Goal: Complete application form

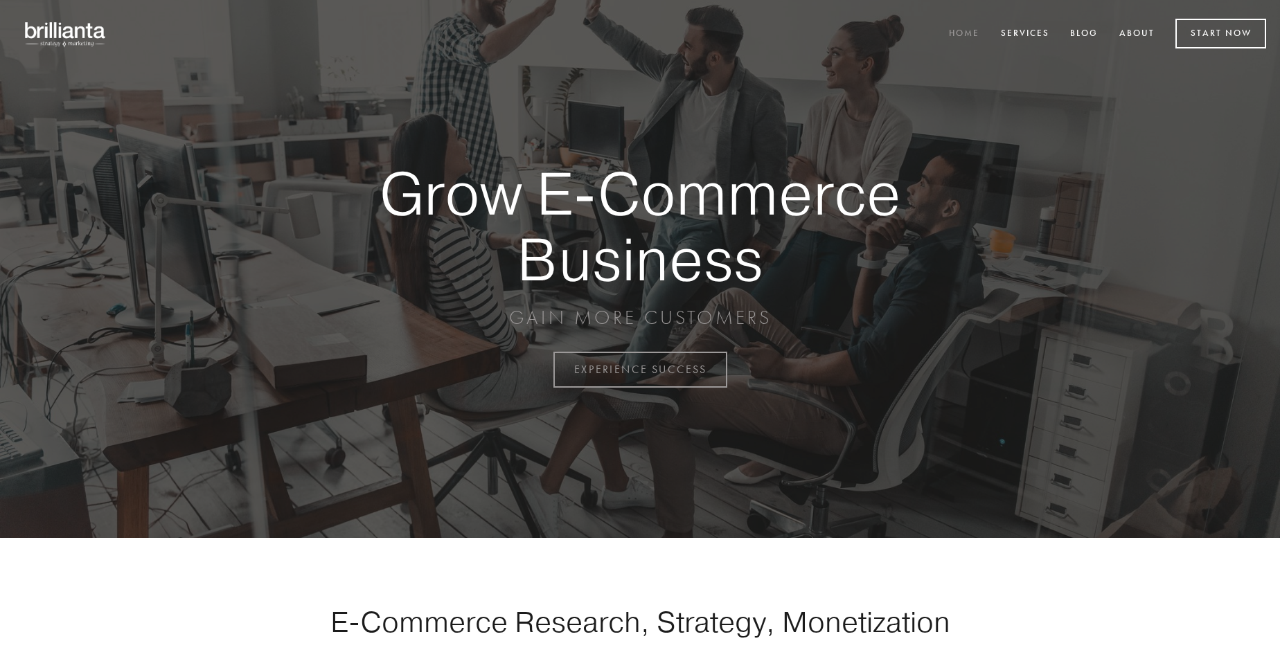
scroll to position [3631, 0]
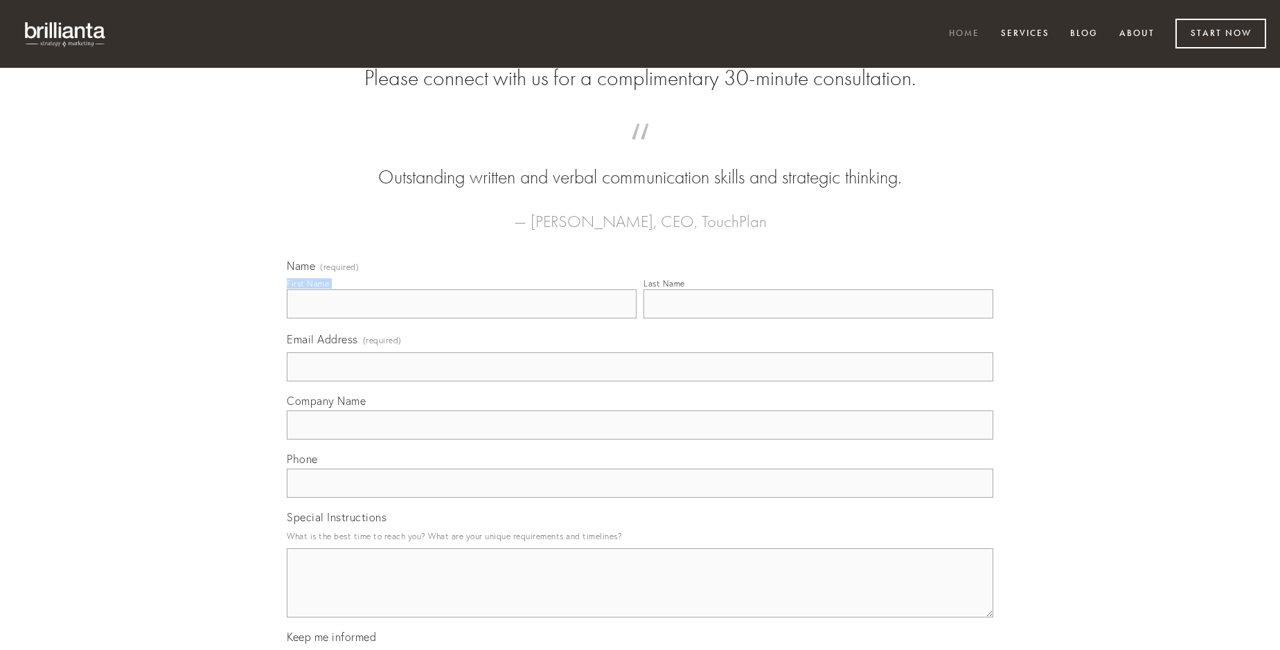
type input "[PERSON_NAME]"
click at [818, 319] on input "Last Name" at bounding box center [819, 304] width 350 height 29
type input "[PERSON_NAME]"
click at [640, 382] on input "Email Address (required)" at bounding box center [640, 367] width 707 height 29
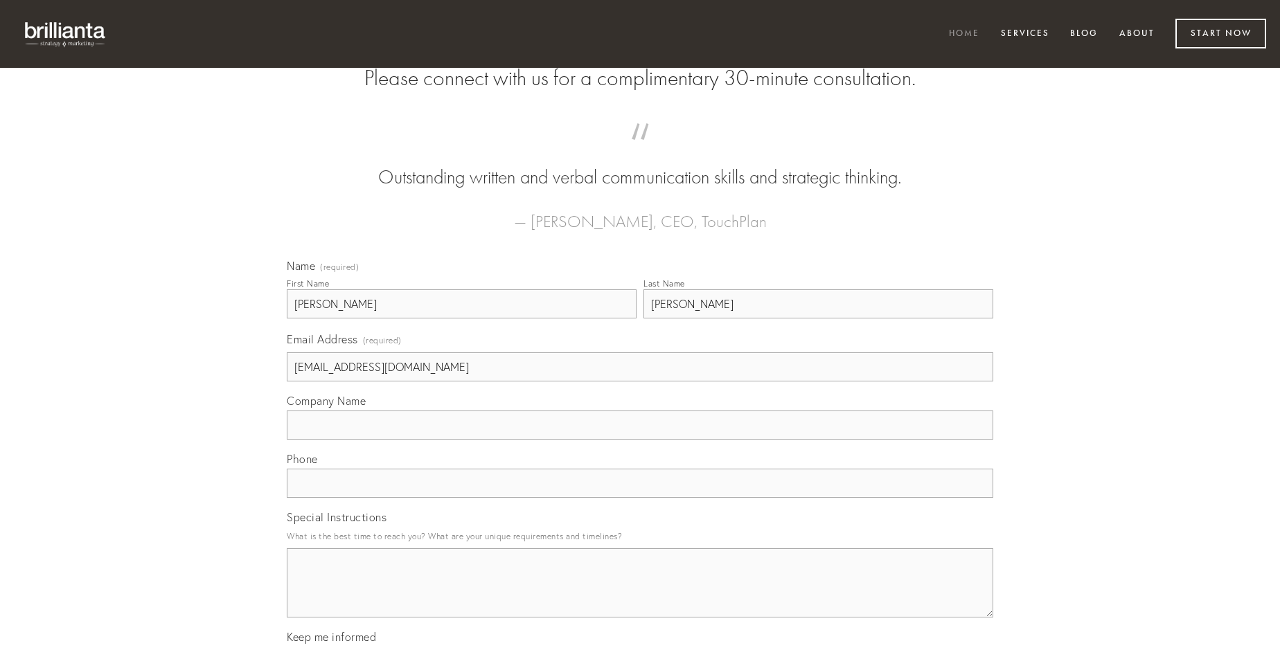
type input "[EMAIL_ADDRESS][DOMAIN_NAME]"
click at [640, 440] on input "Company Name" at bounding box center [640, 425] width 707 height 29
type input "bellicus"
click at [640, 498] on input "text" at bounding box center [640, 483] width 707 height 29
click at [640, 596] on textarea "Special Instructions" at bounding box center [640, 583] width 707 height 69
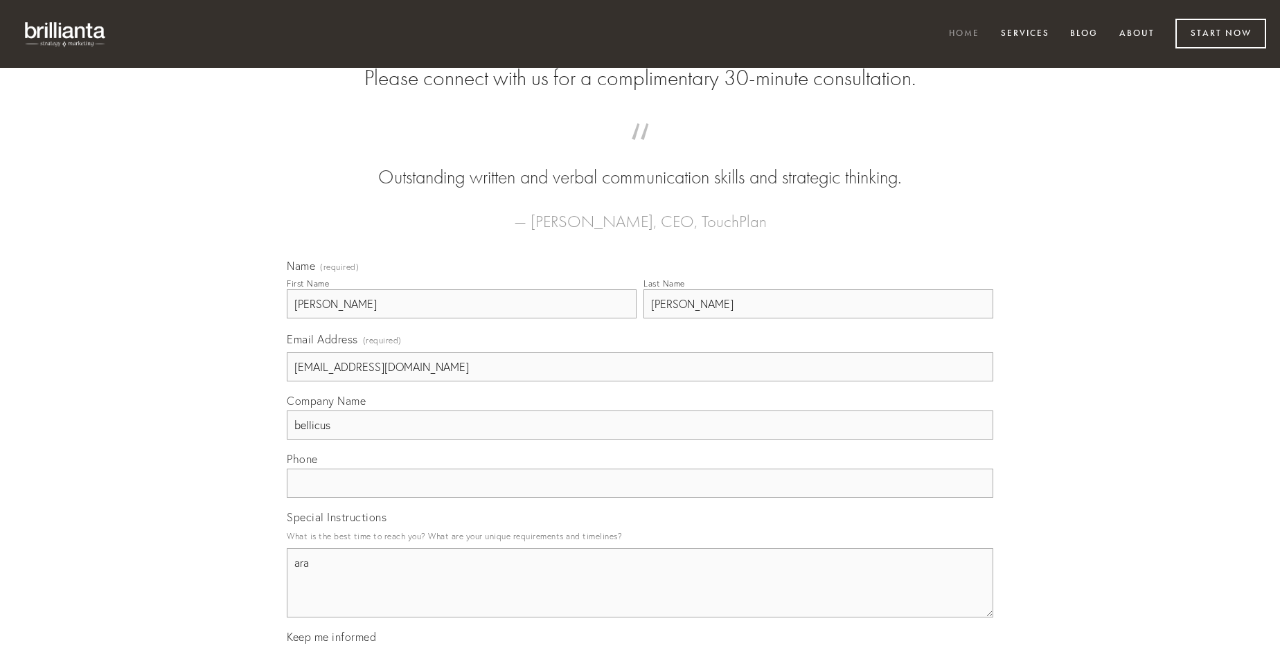
type textarea "ara"
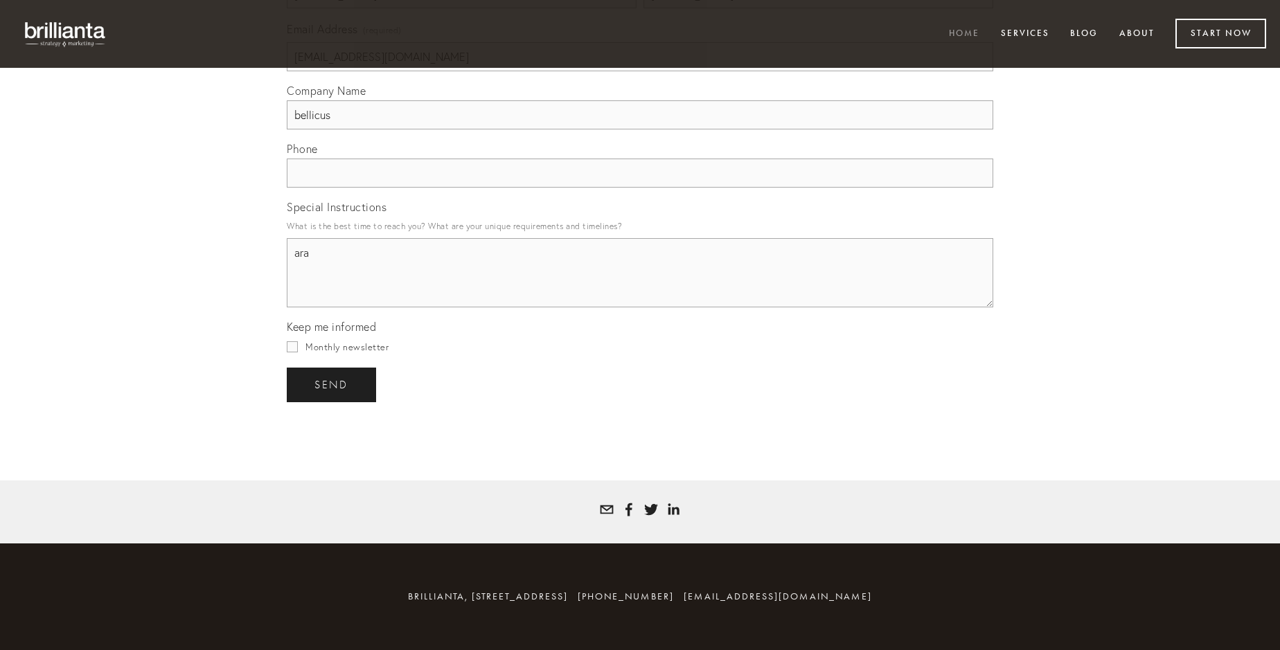
click at [333, 384] on span "send" at bounding box center [332, 385] width 34 height 12
